Goal: Transaction & Acquisition: Subscribe to service/newsletter

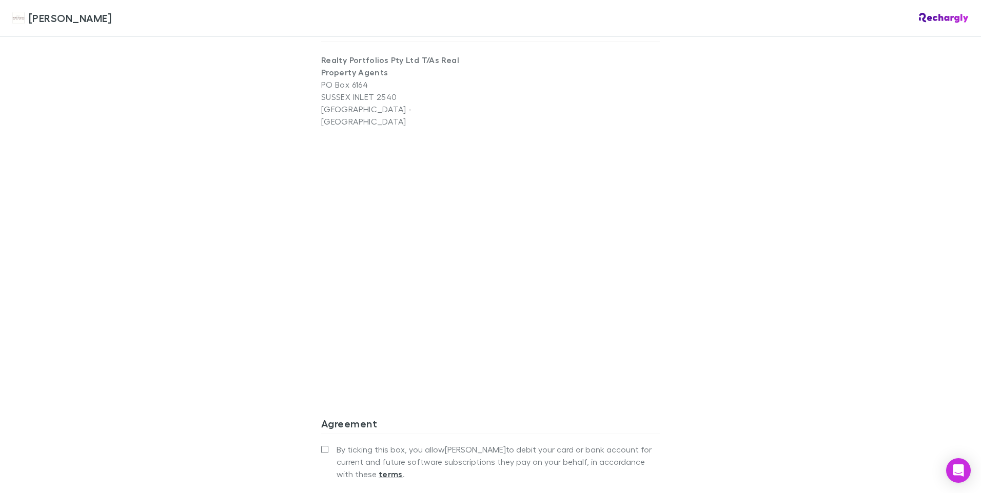
scroll to position [845, 0]
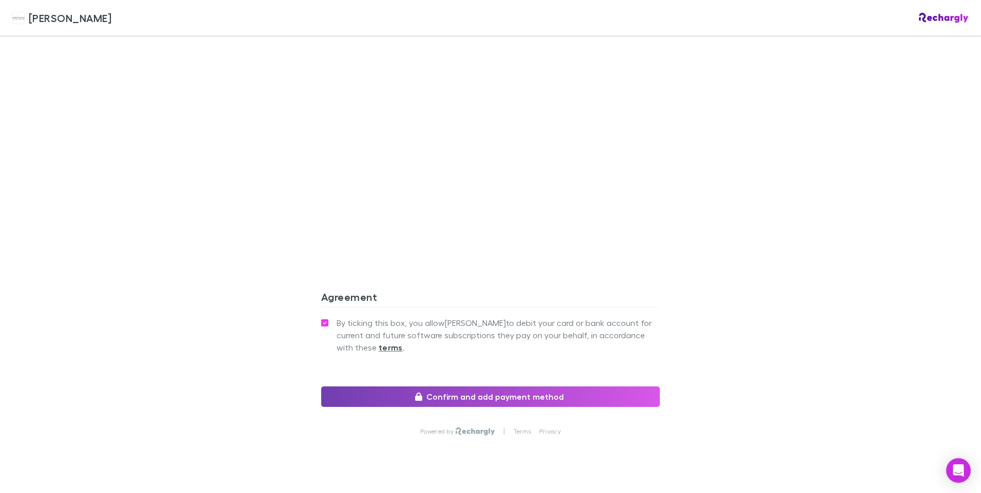
click at [508, 387] on button "Confirm and add payment method" at bounding box center [490, 397] width 338 height 21
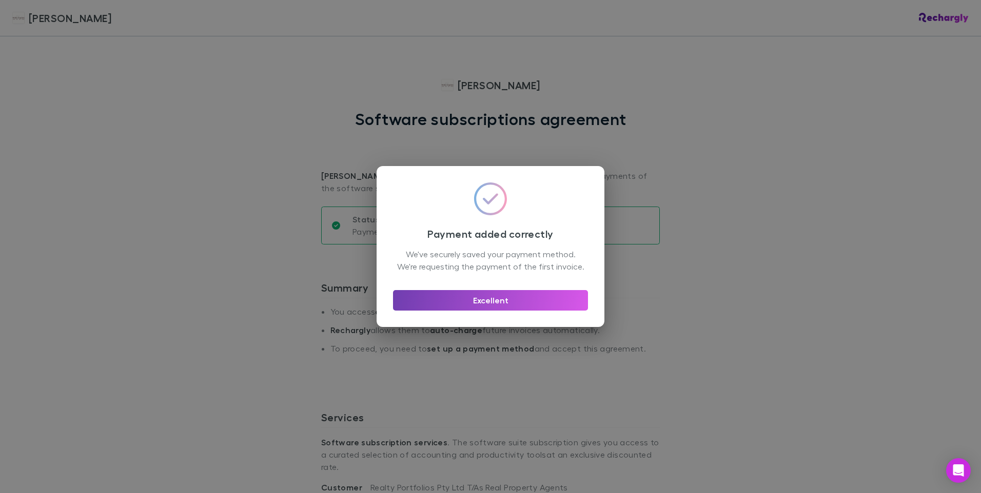
click at [486, 308] on button "Excellent" at bounding box center [490, 300] width 195 height 21
